Goal: Information Seeking & Learning: Learn about a topic

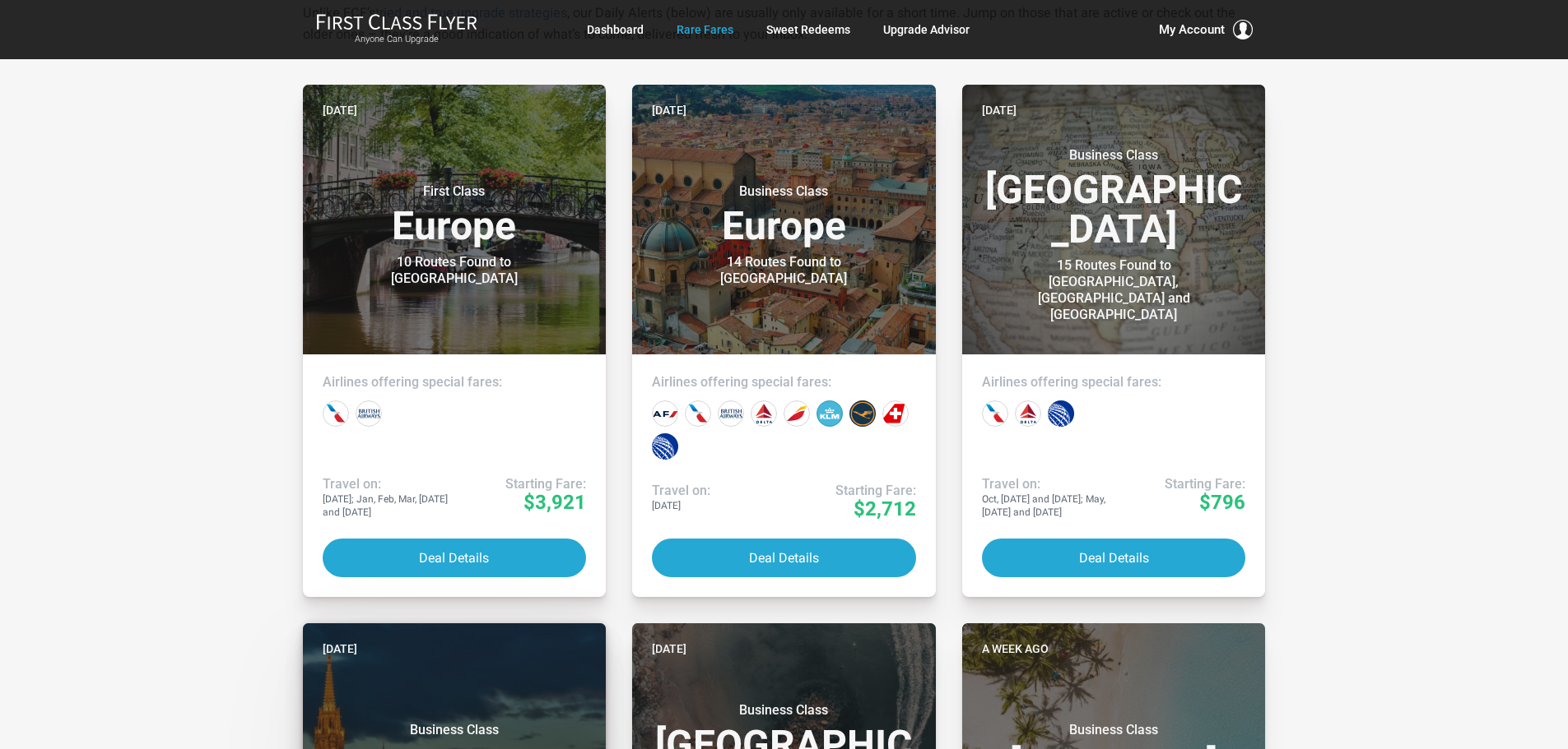
scroll to position [329, 0]
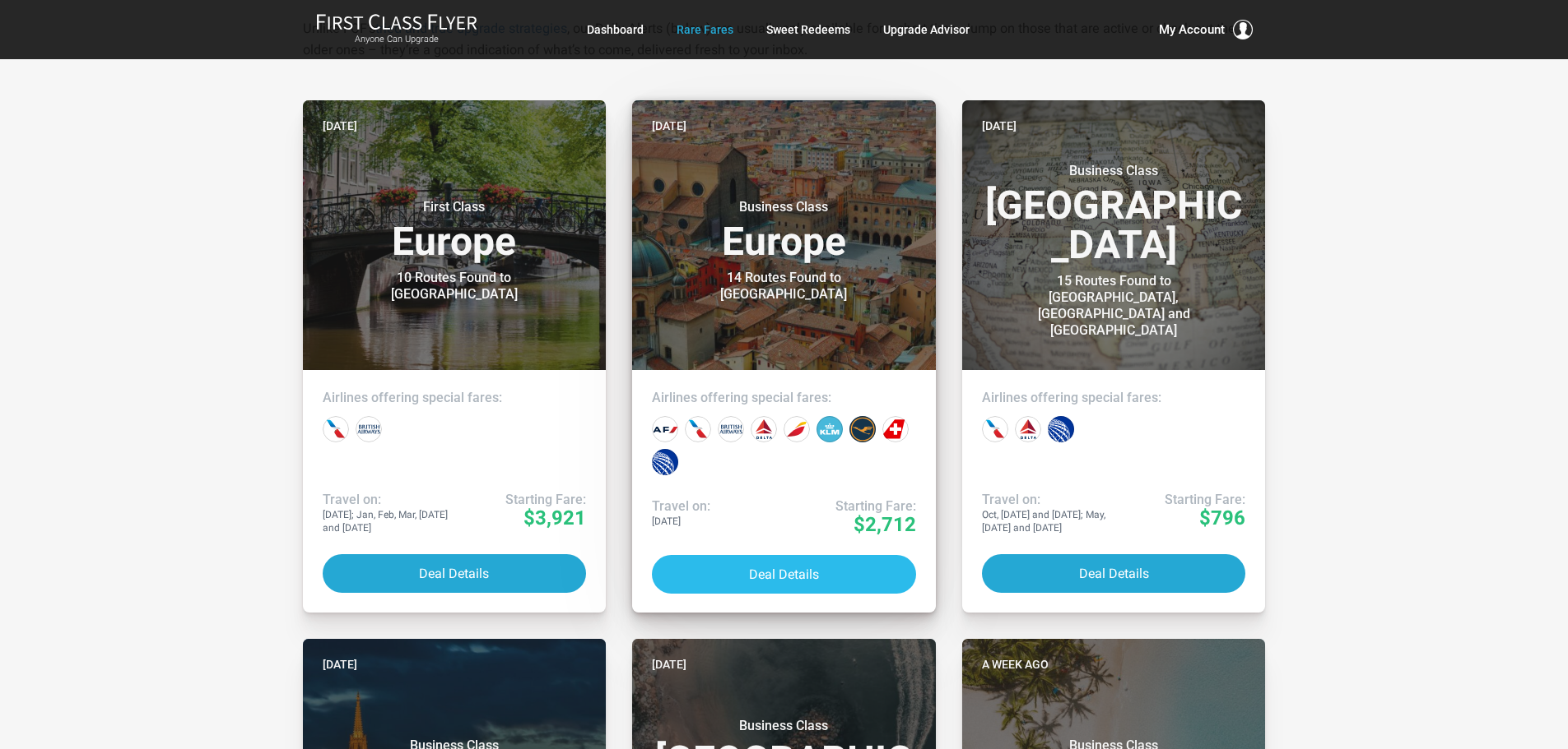
click at [772, 571] on button "Deal Details" at bounding box center [784, 575] width 265 height 39
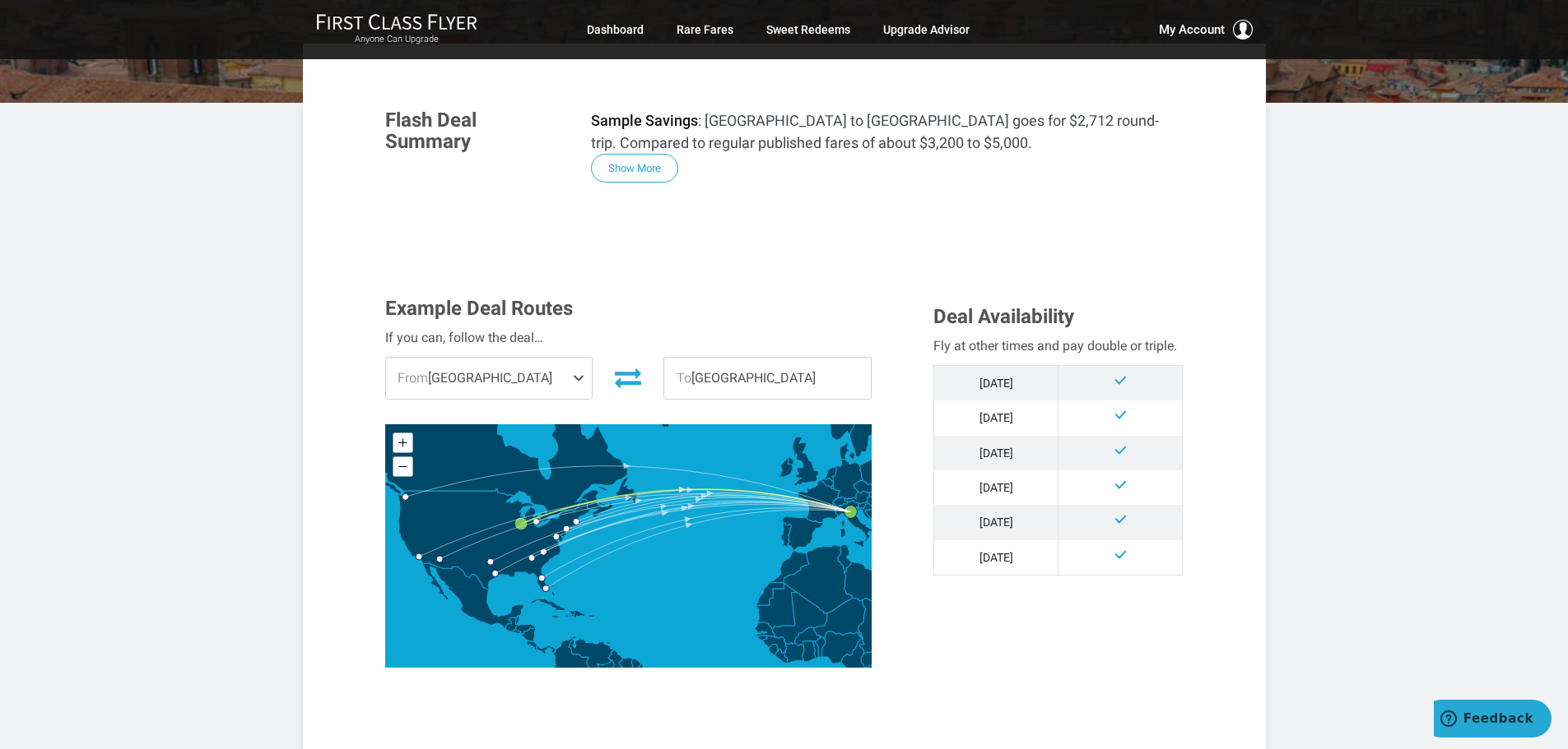
scroll to position [329, 0]
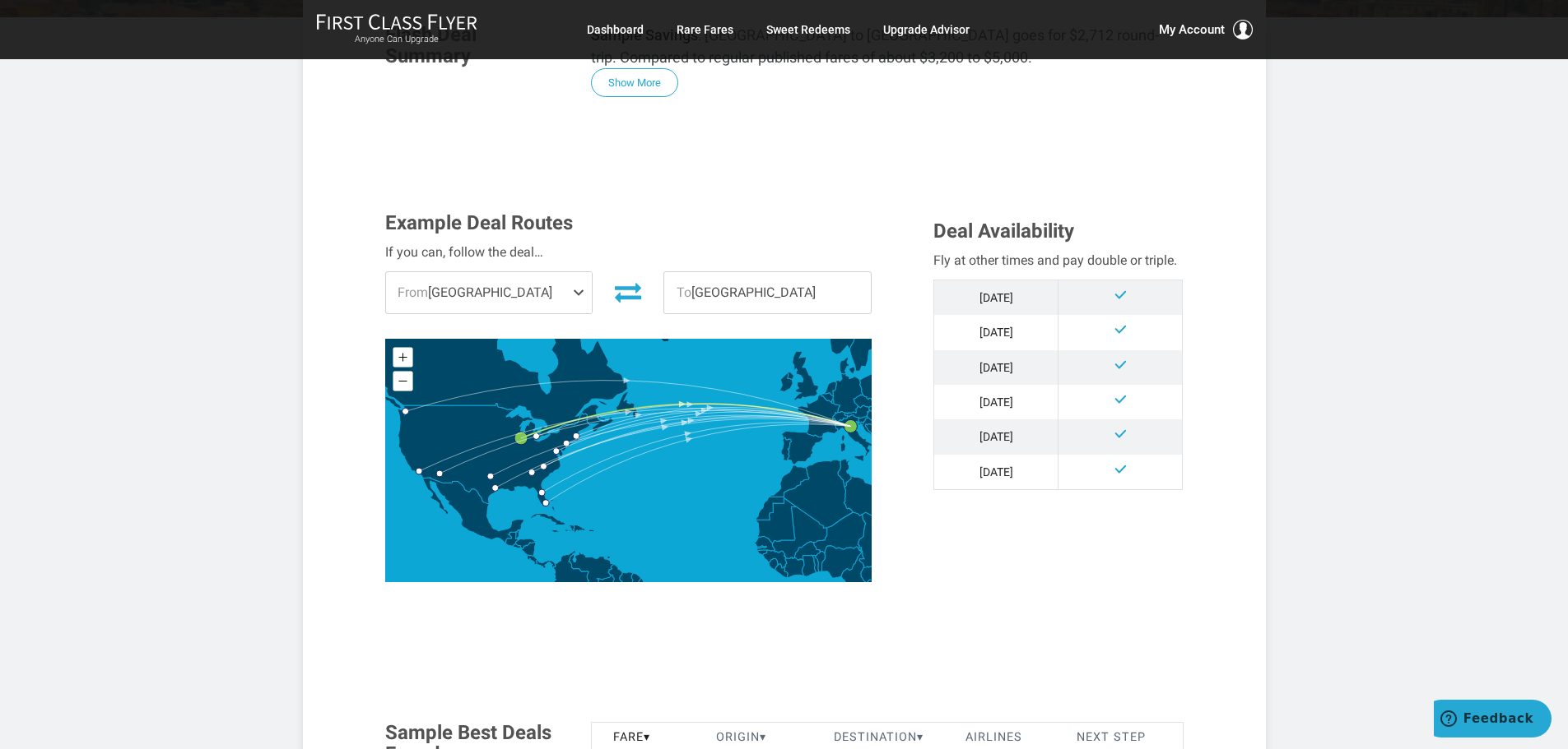
click at [576, 283] on span at bounding box center [582, 293] width 19 height 42
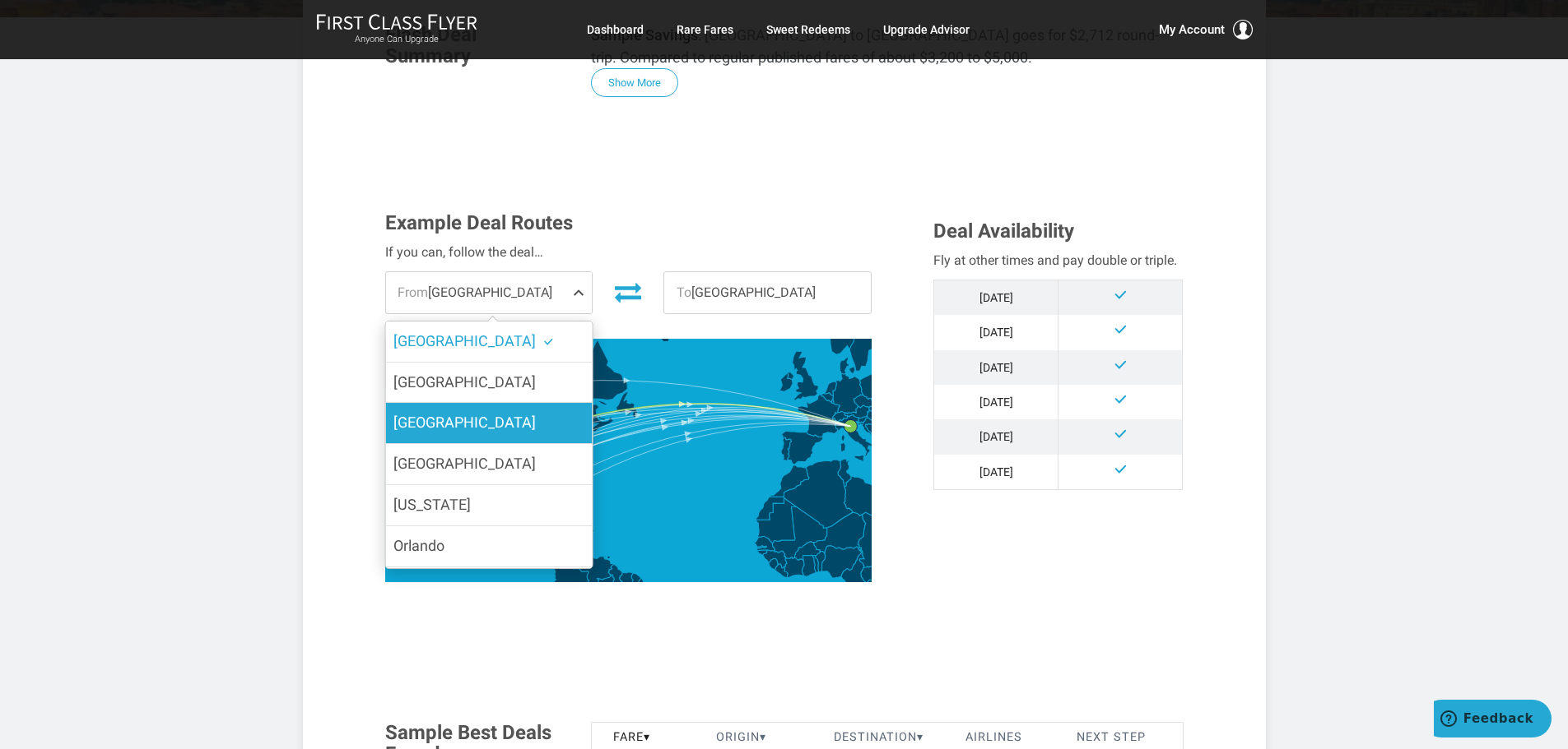
scroll to position [82, 0]
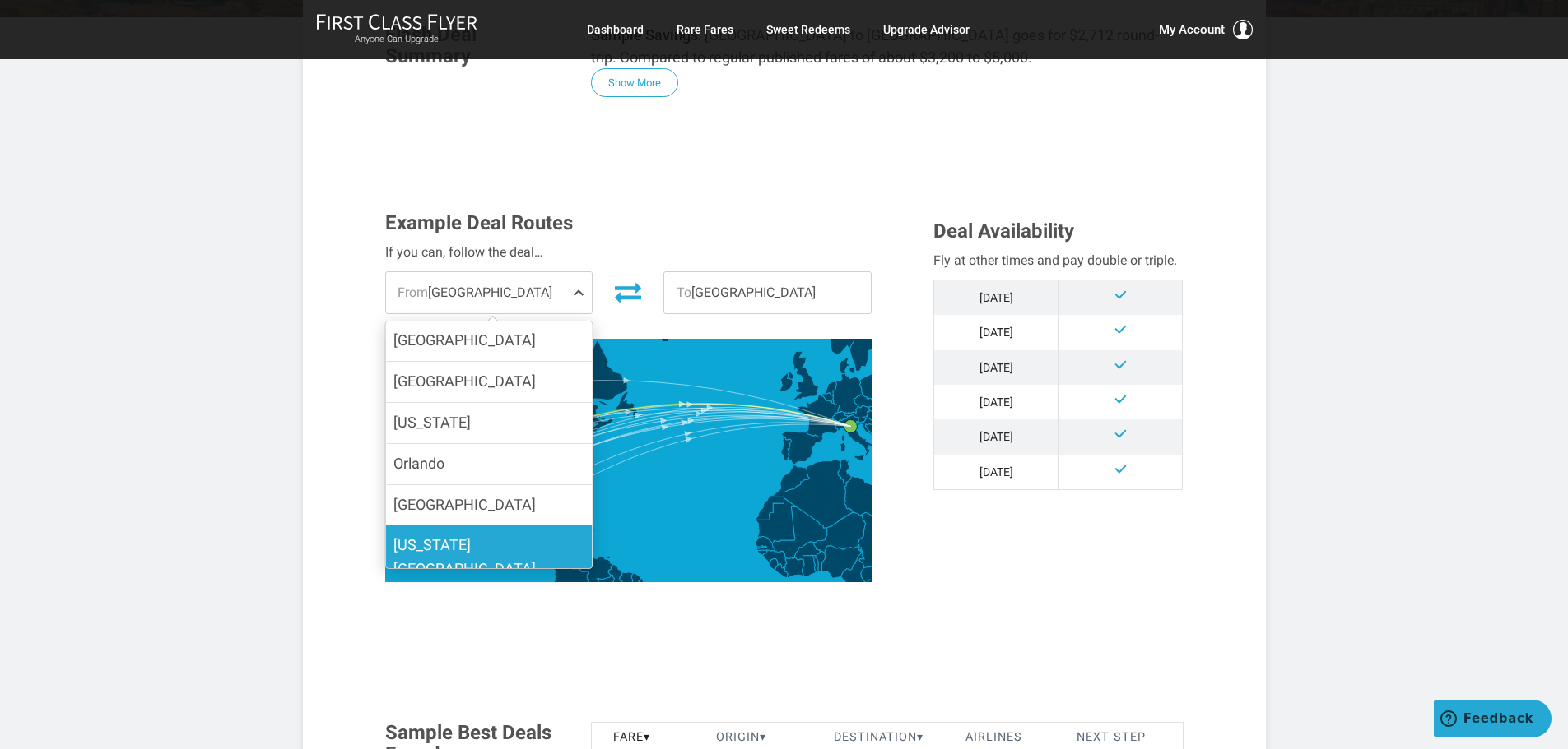
click at [472, 542] on span "[US_STATE][GEOGRAPHIC_DATA]" at bounding box center [465, 557] width 142 height 42
click at [0, 0] on input "[US_STATE][GEOGRAPHIC_DATA]" at bounding box center [0, 0] width 0 height 0
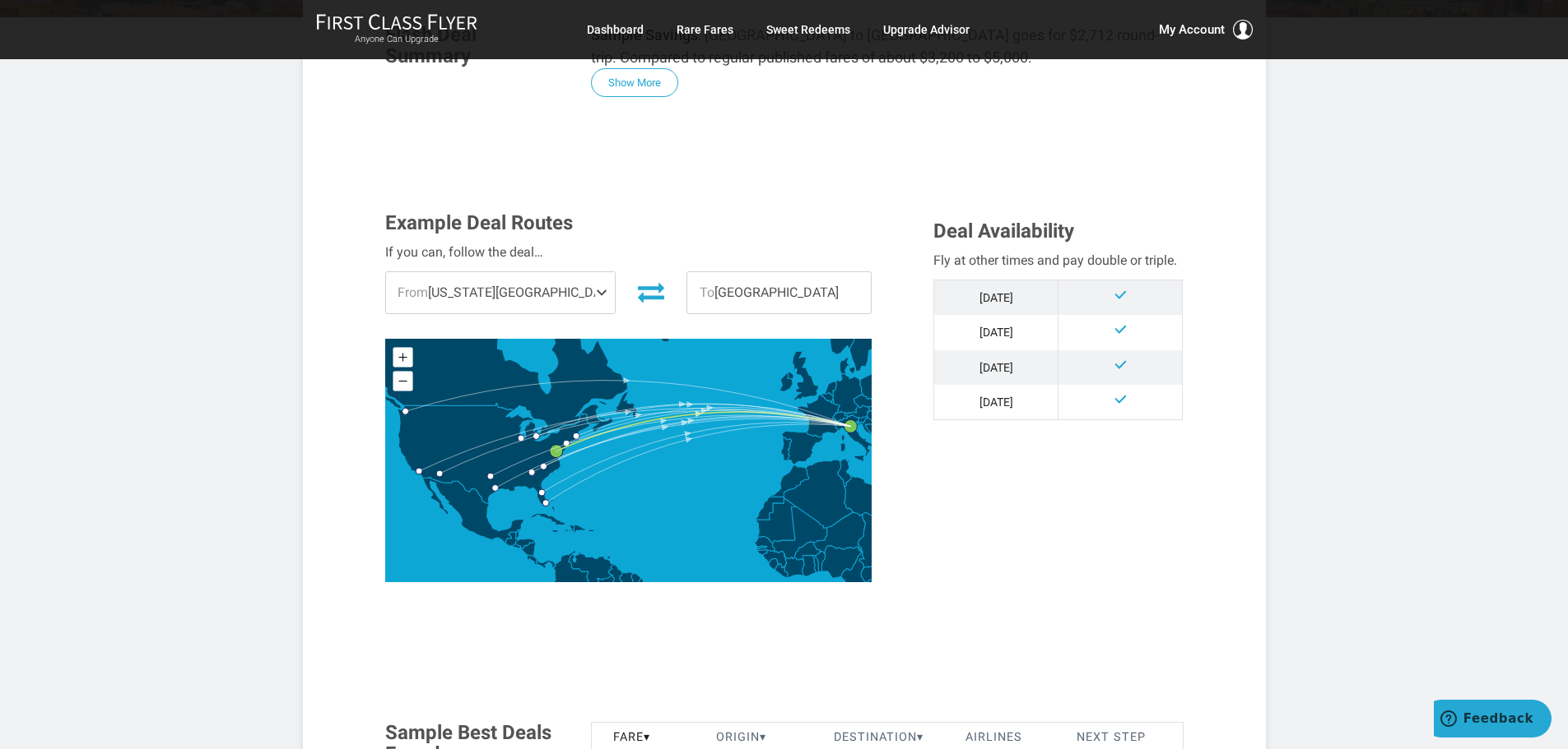
click at [758, 294] on span "To [GEOGRAPHIC_DATA]" at bounding box center [779, 293] width 183 height 42
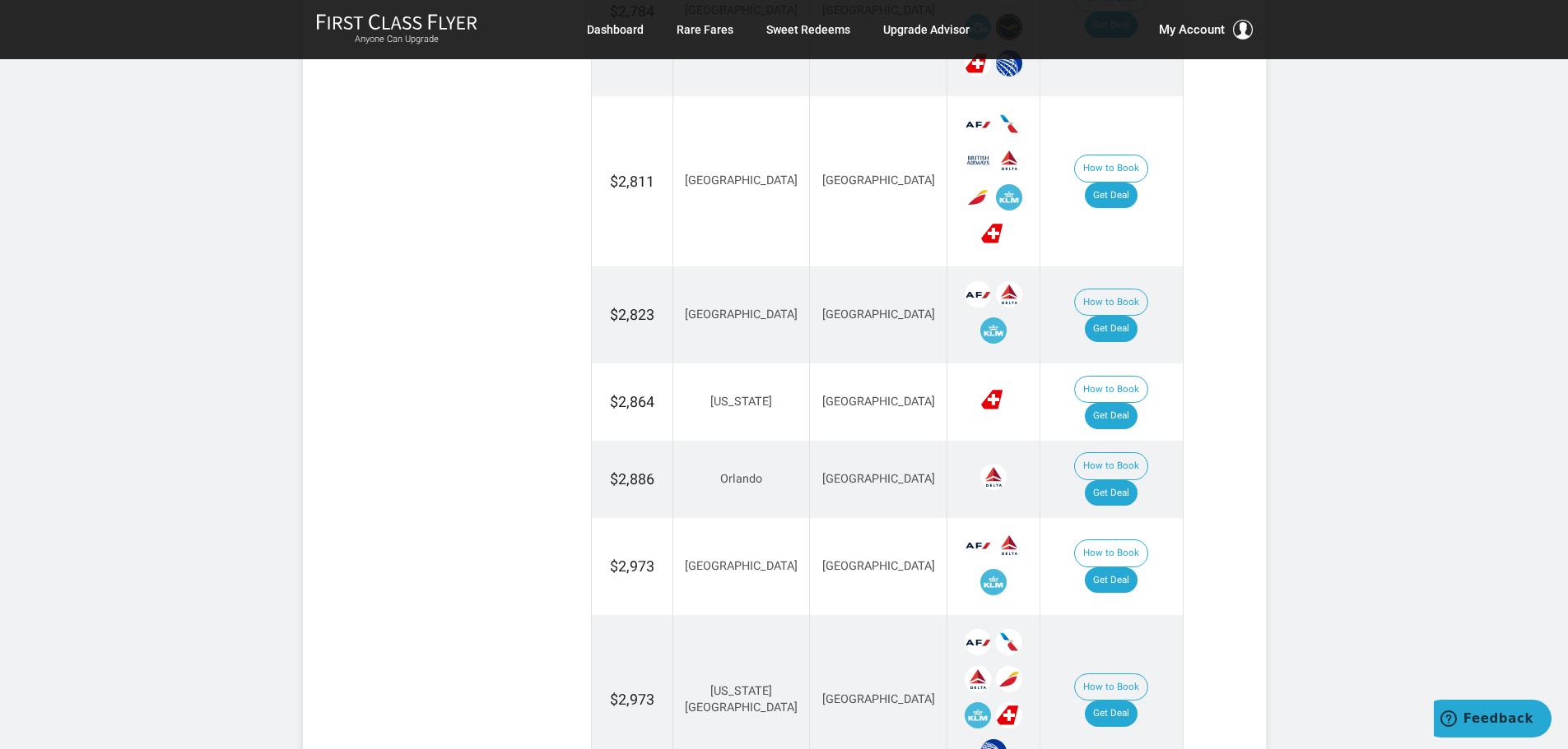
scroll to position [1398, 0]
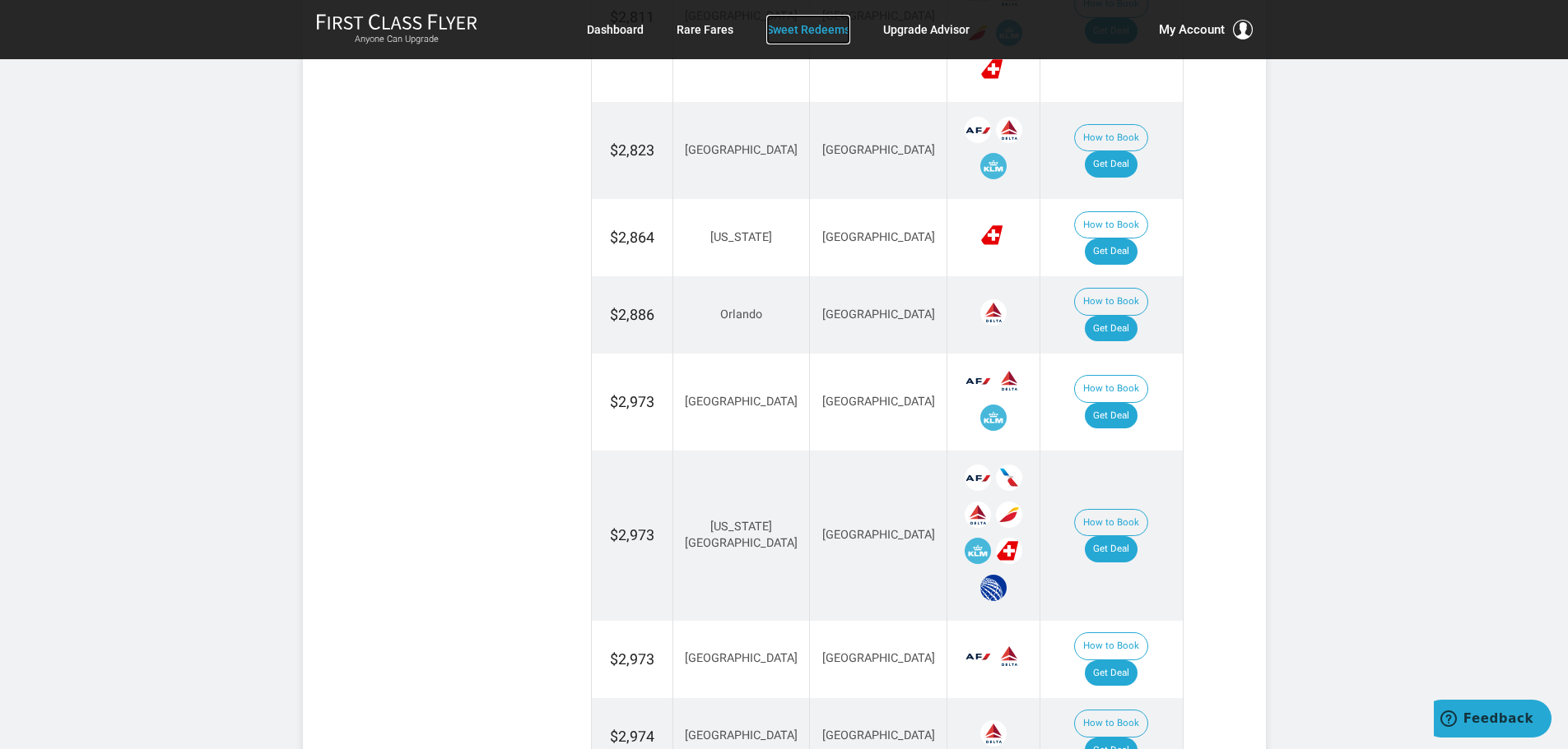
click at [817, 25] on link "Sweet Redeems" at bounding box center [808, 29] width 84 height 29
